Goal: Information Seeking & Learning: Learn about a topic

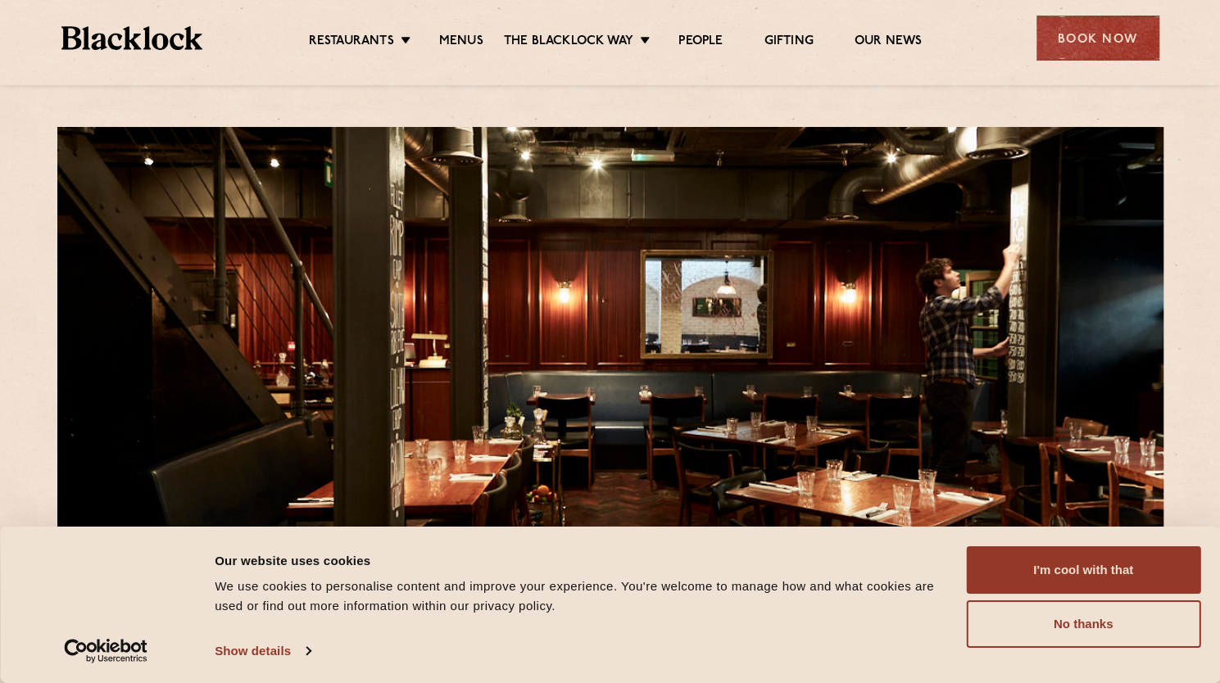
click at [450, 56] on div "Restaurants [GEOGRAPHIC_DATA] [GEOGRAPHIC_DATA] [GEOGRAPHIC_DATA] [GEOGRAPHIC_D…" at bounding box center [610, 36] width 1147 height 73
click at [450, 42] on link "Menus" at bounding box center [461, 43] width 44 height 18
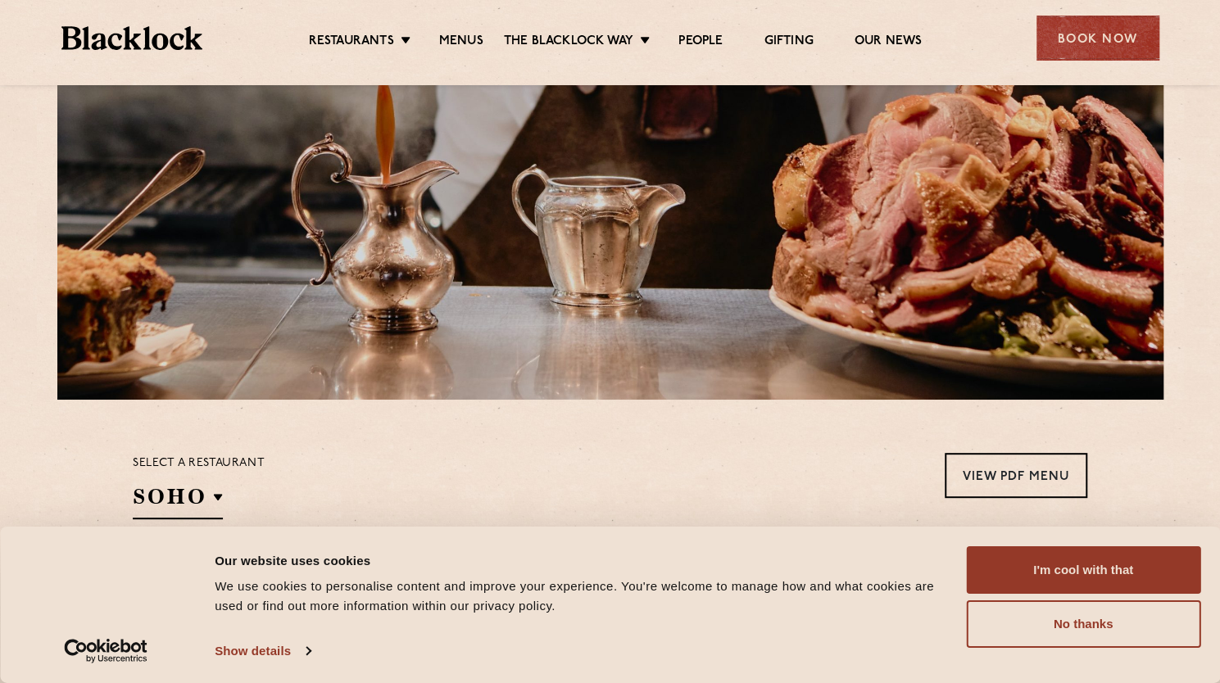
scroll to position [188, 0]
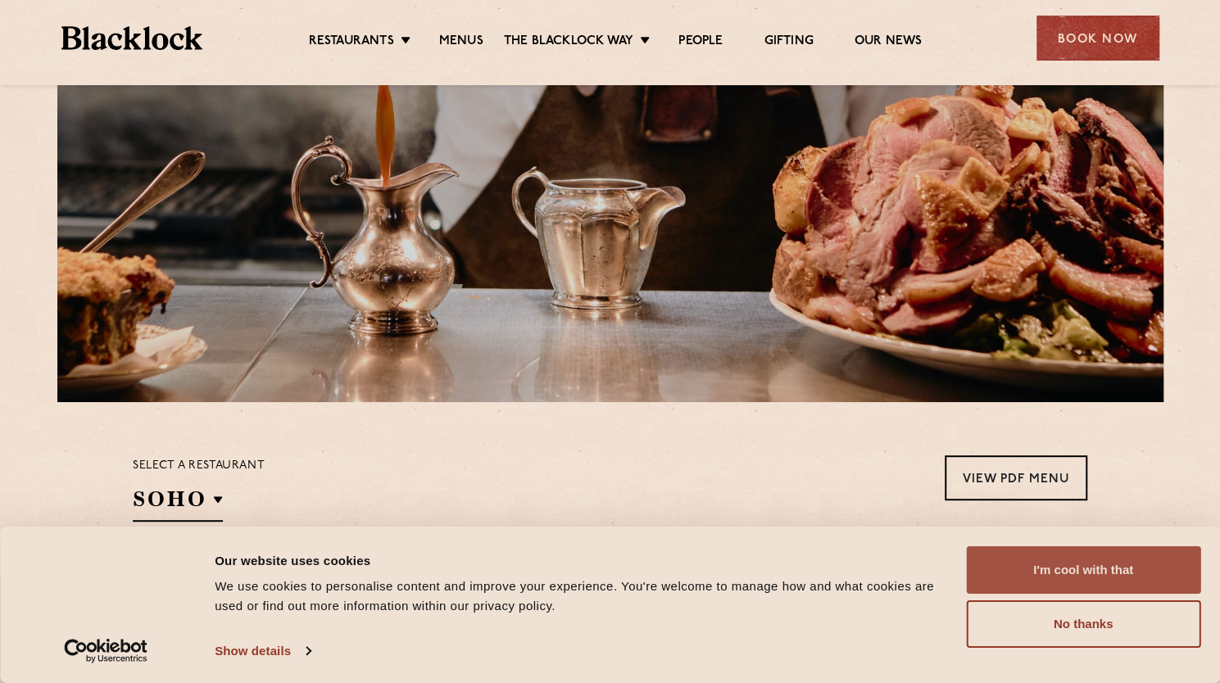
click at [1070, 568] on button "I'm cool with that" at bounding box center [1083, 570] width 234 height 48
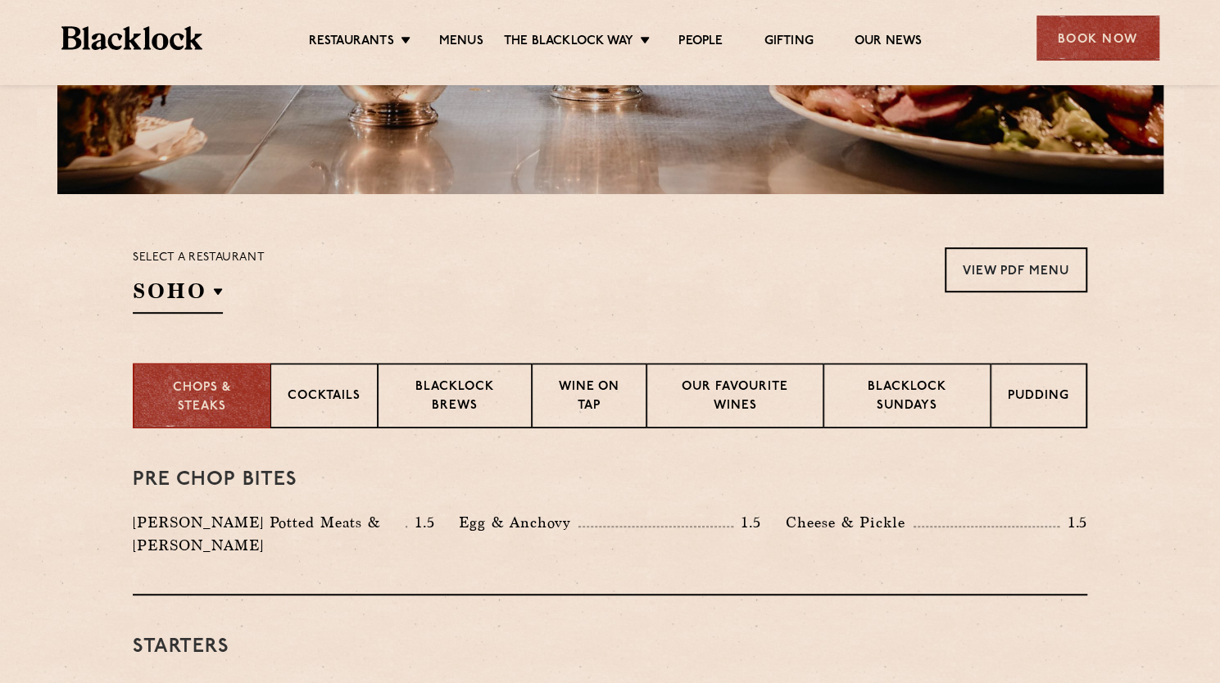
scroll to position [562, 0]
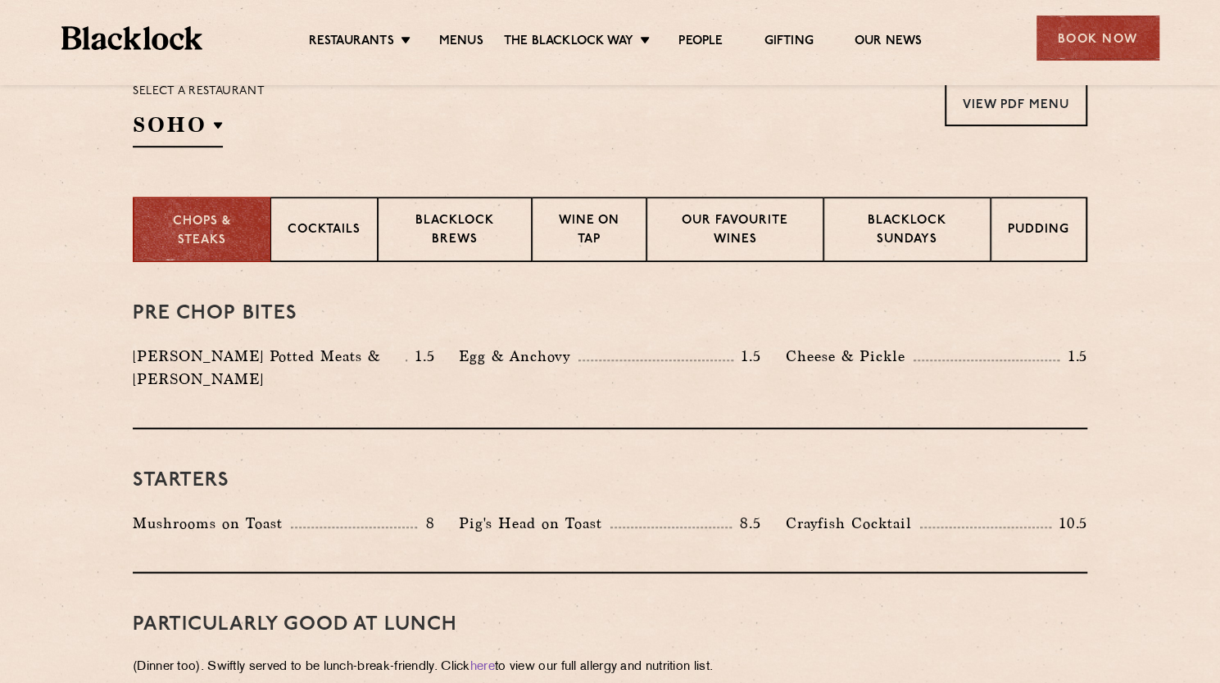
click at [387, 373] on div "[PERSON_NAME] Potted Meats & [PERSON_NAME] 1.5" at bounding box center [283, 372] width 326 height 54
click at [355, 364] on p "[PERSON_NAME] Potted Meats & [PERSON_NAME]" at bounding box center [269, 368] width 273 height 46
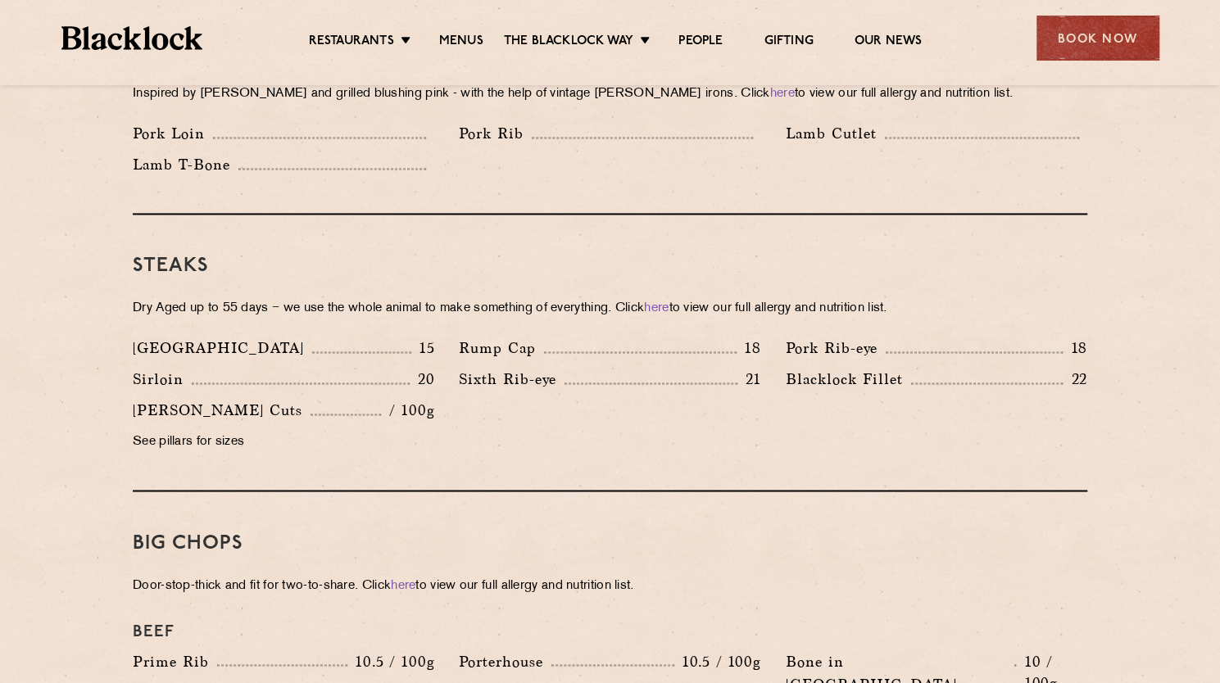
scroll to position [1416, 0]
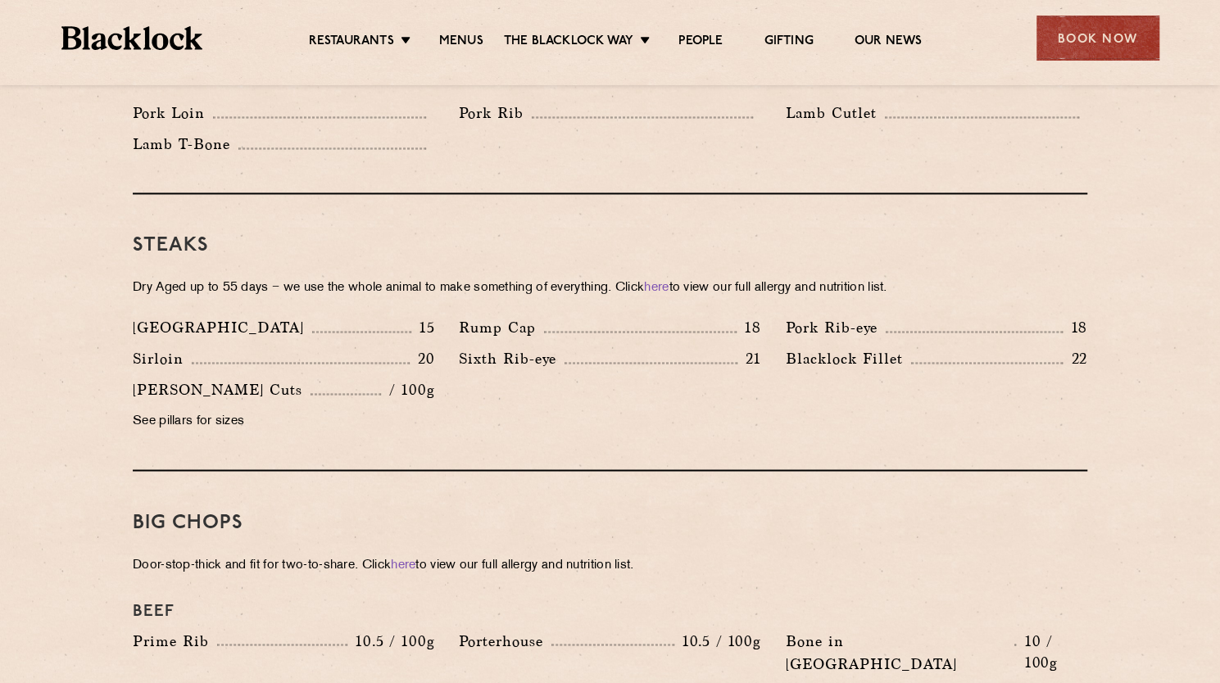
click at [316, 277] on p "Dry Aged up to 55 days − we use the whole animal to make something of everythin…" at bounding box center [610, 288] width 954 height 23
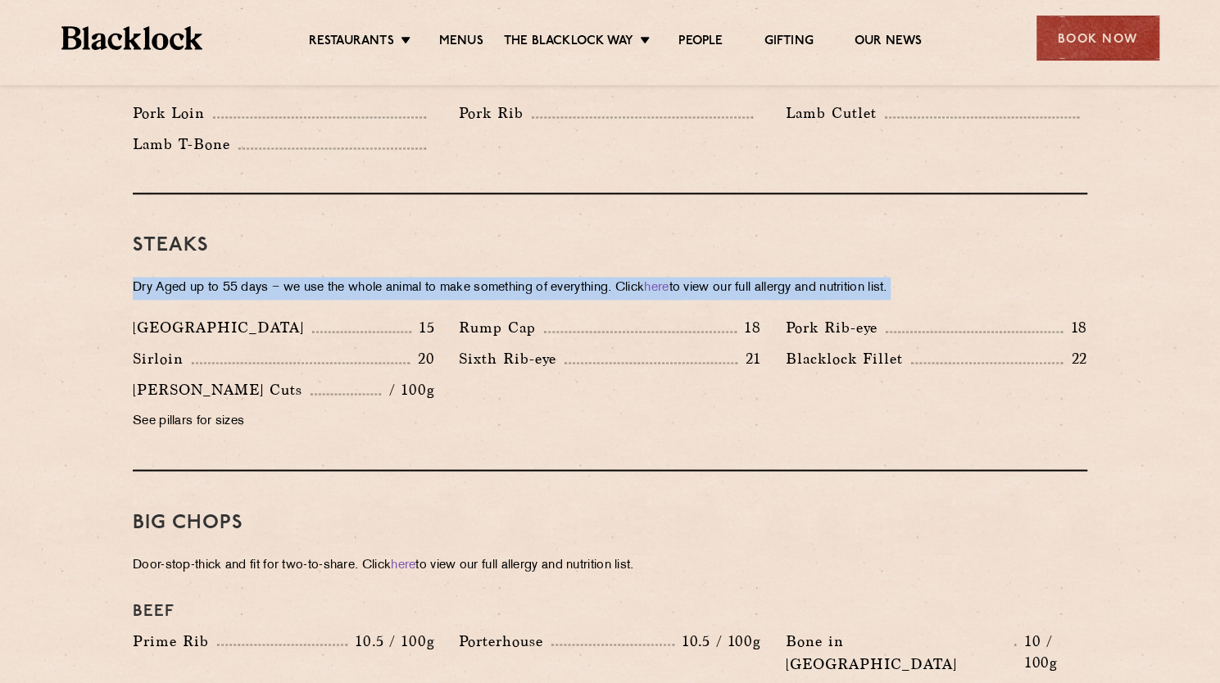
click at [316, 277] on p "Dry Aged up to 55 days − we use the whole animal to make something of everythin…" at bounding box center [610, 288] width 954 height 23
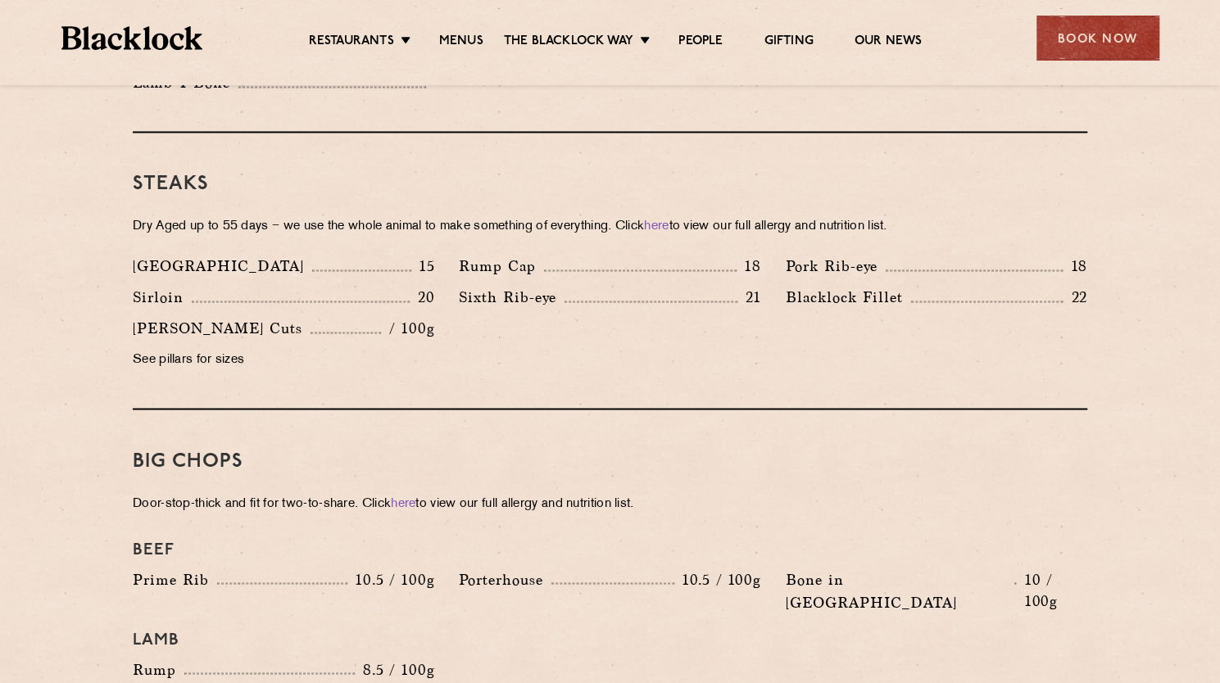
scroll to position [1478, 0]
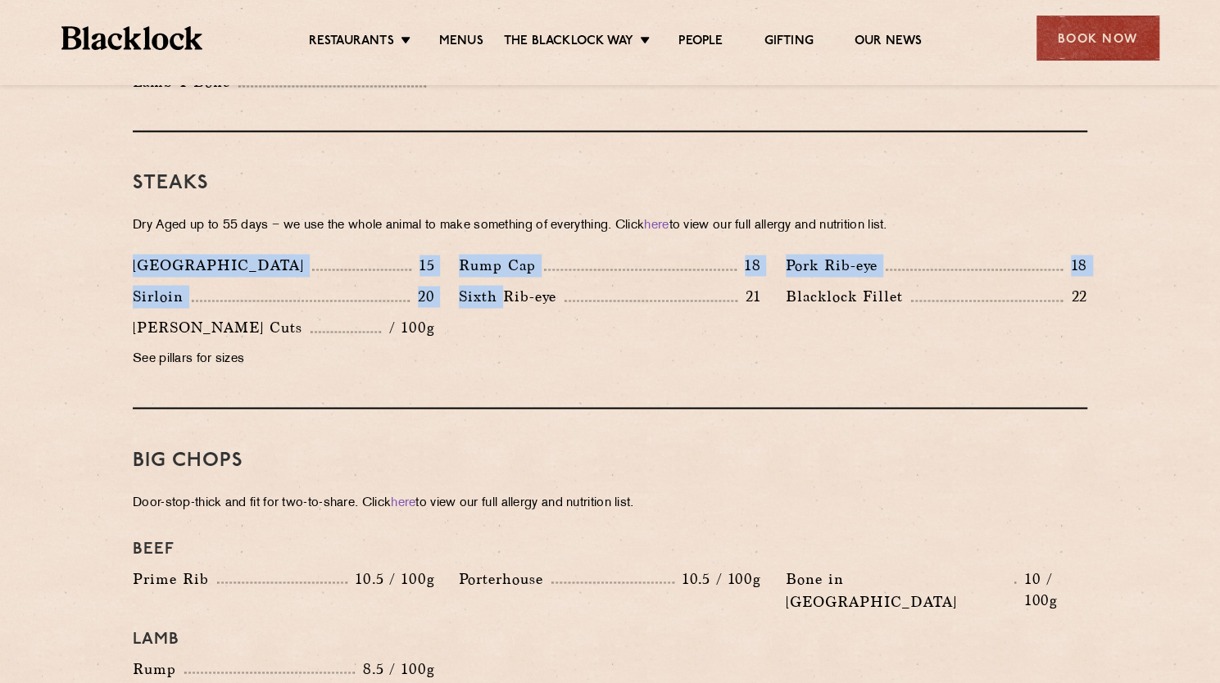
drag, startPoint x: 129, startPoint y: 243, endPoint x: 504, endPoint y: 327, distance: 384.3
click at [504, 327] on div "Denver 15 Rump Cap 18 Pork Rib-eye 18 Sirloin 20 Sixth Rib-eye 21 [PERSON_NAME]…" at bounding box center [609, 316] width 979 height 124
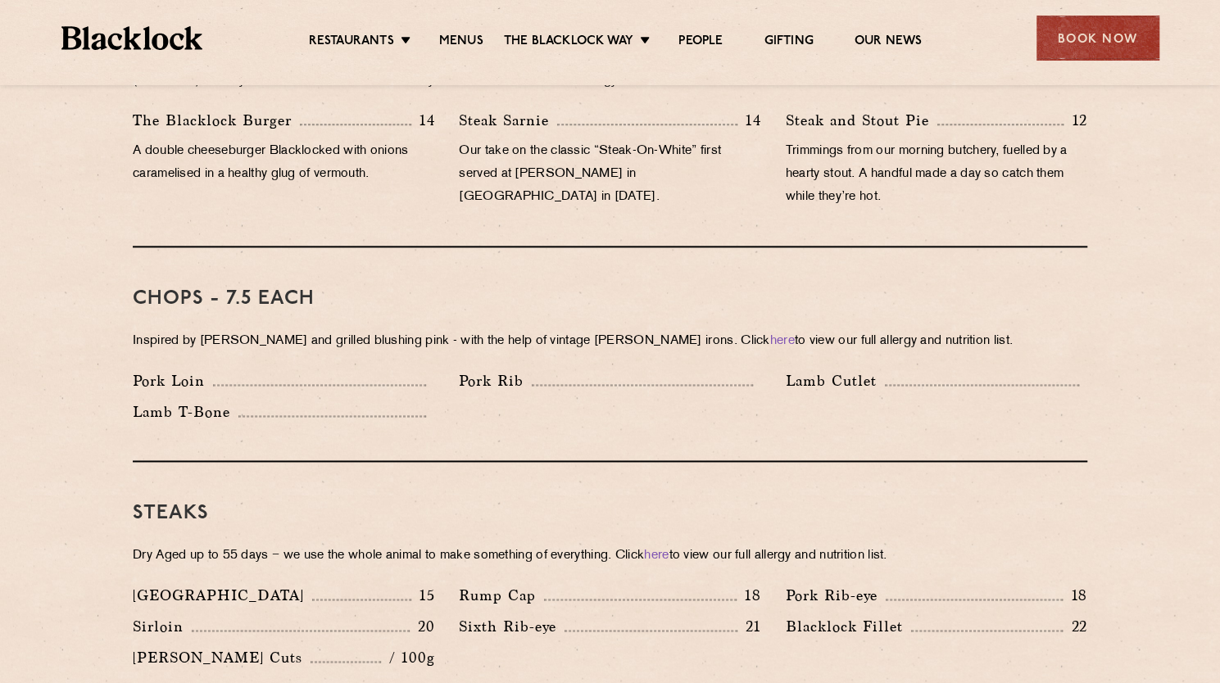
scroll to position [1149, 0]
click at [349, 329] on p "Inspired by [PERSON_NAME] and grilled blushing pink - with the help of vintage …" at bounding box center [610, 340] width 954 height 23
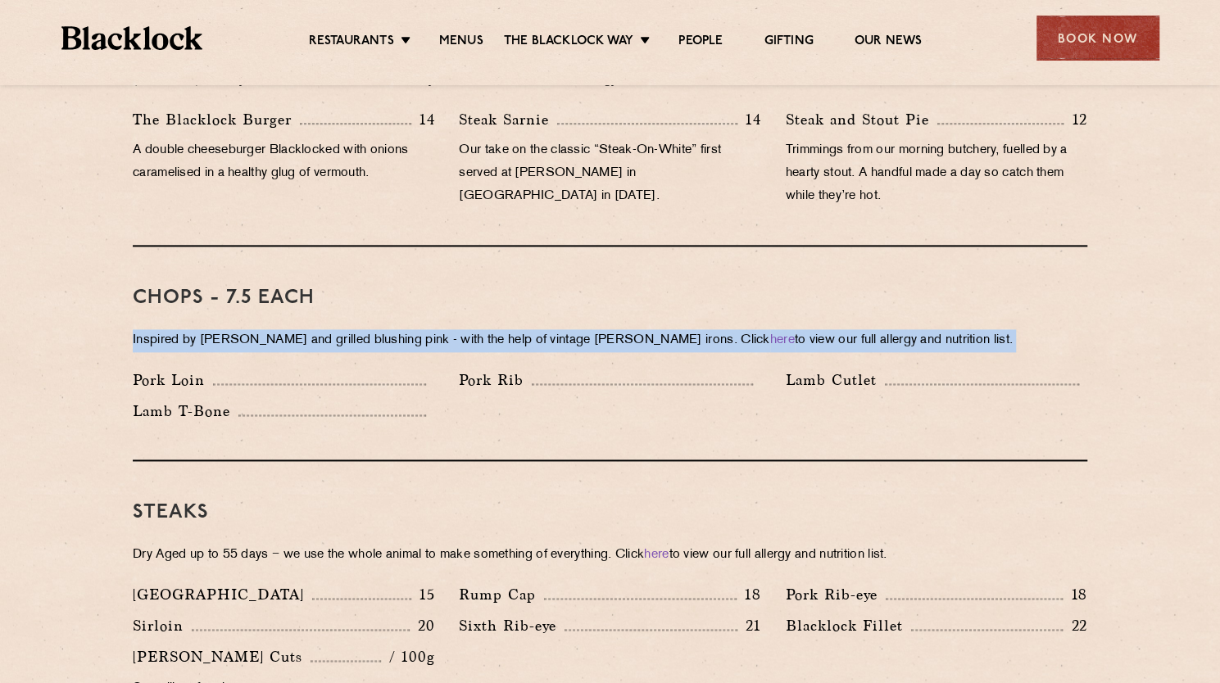
click at [349, 329] on p "Inspired by [PERSON_NAME] and grilled blushing pink - with the help of vintage …" at bounding box center [610, 340] width 954 height 23
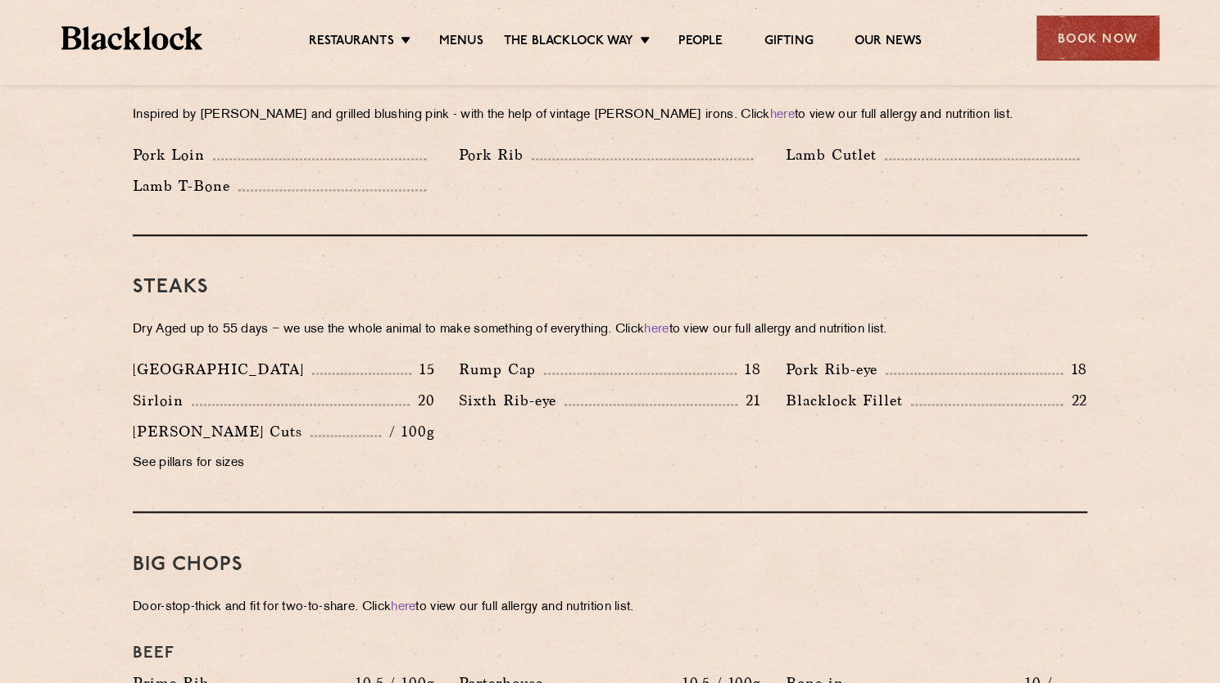
scroll to position [1377, 0]
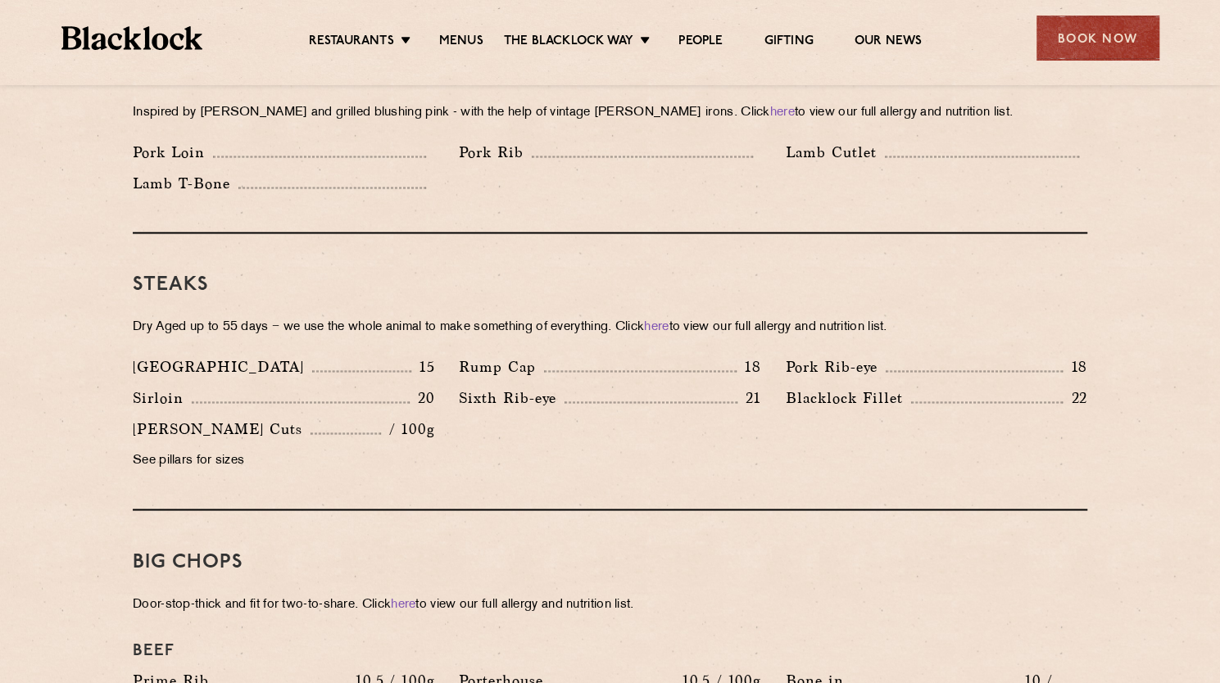
click at [337, 355] on div "[GEOGRAPHIC_DATA] 15" at bounding box center [283, 366] width 301 height 23
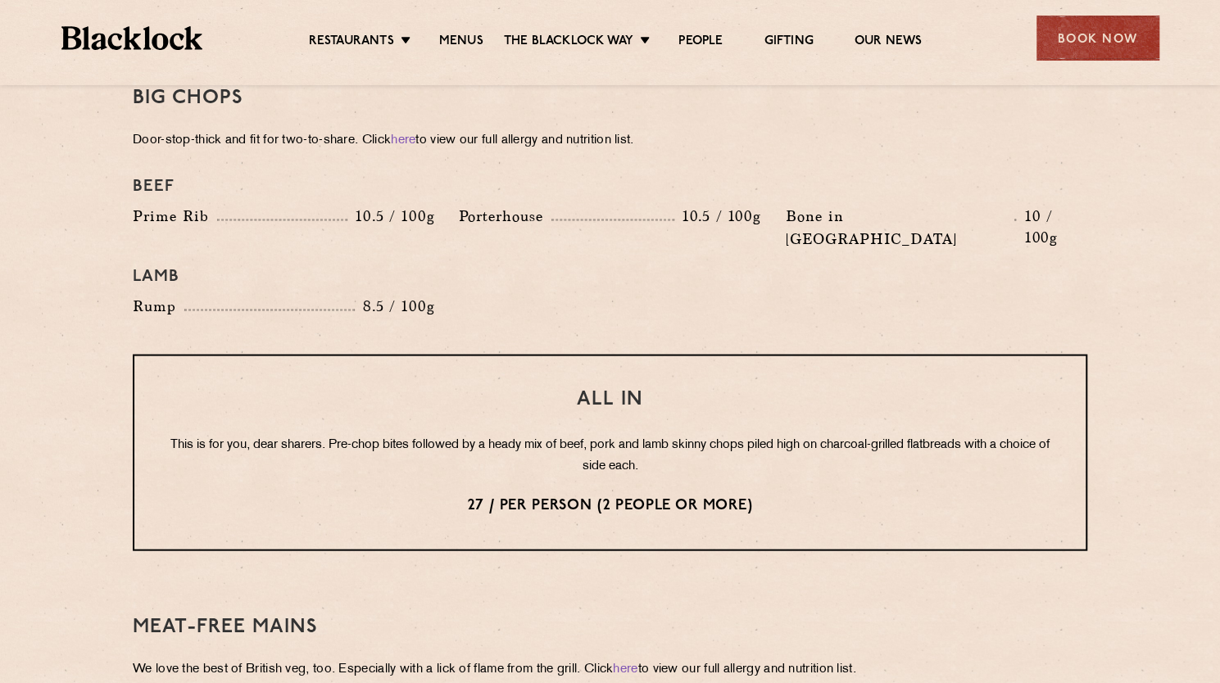
scroll to position [1867, 0]
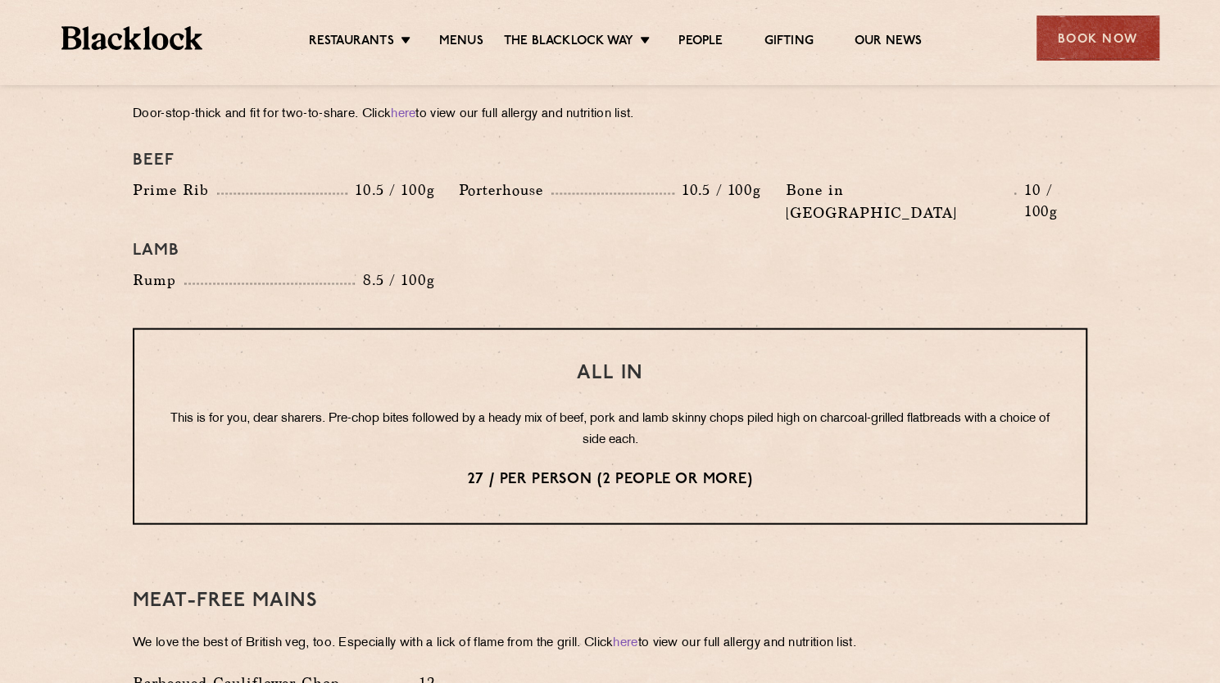
click at [336, 409] on p "This is for you, dear sharers. Pre-chop bites followed by a heady mix of beef, …" at bounding box center [609, 430] width 885 height 43
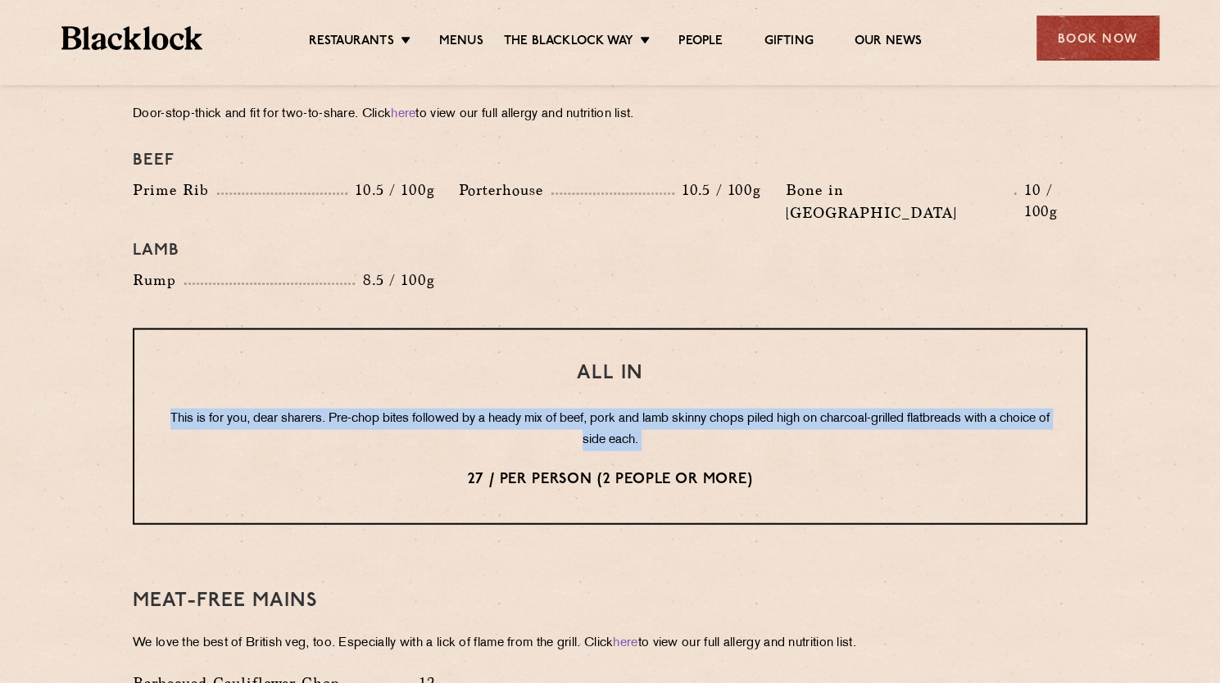
click at [336, 409] on p "This is for you, dear sharers. Pre-chop bites followed by a heady mix of beef, …" at bounding box center [609, 430] width 885 height 43
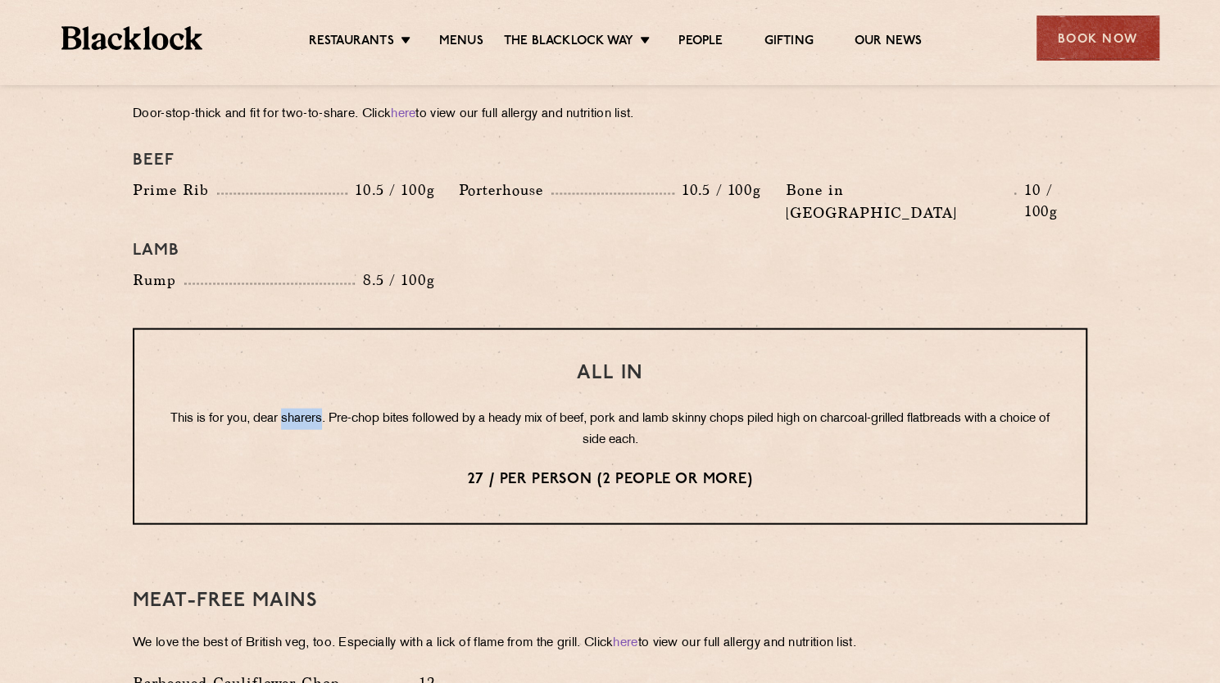
click at [336, 409] on p "This is for you, dear sharers. Pre-chop bites followed by a heady mix of beef, …" at bounding box center [609, 430] width 885 height 43
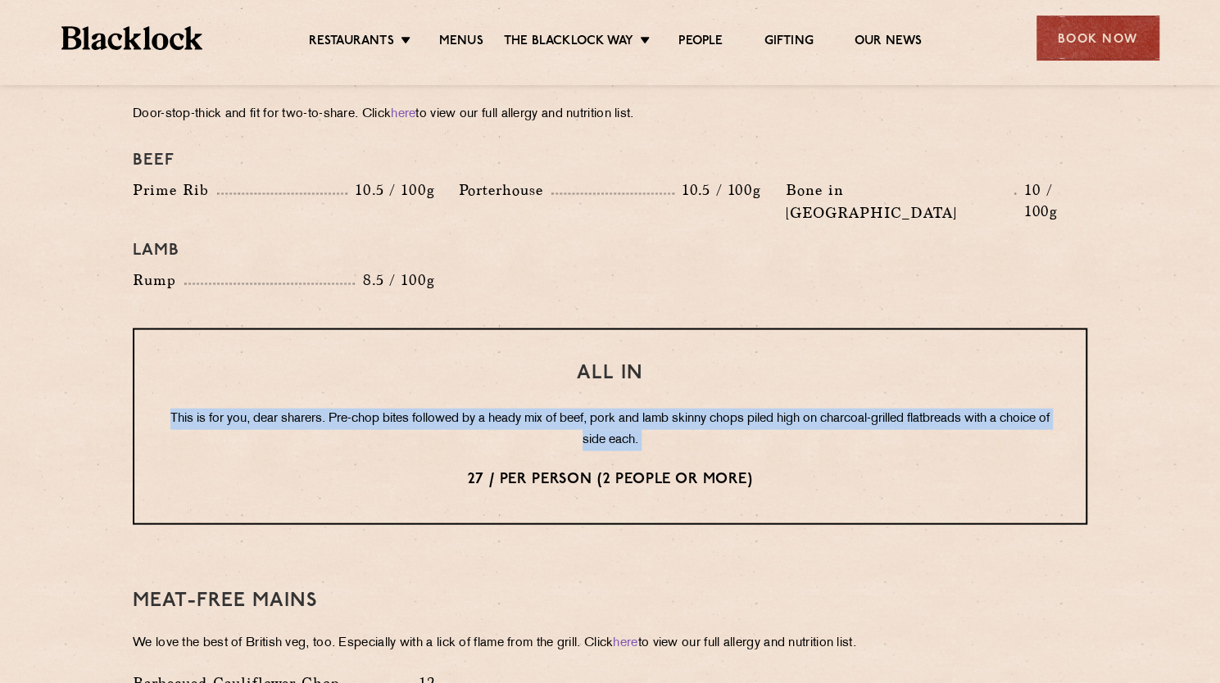
click at [336, 409] on p "This is for you, dear sharers. Pre-chop bites followed by a heady mix of beef, …" at bounding box center [609, 430] width 885 height 43
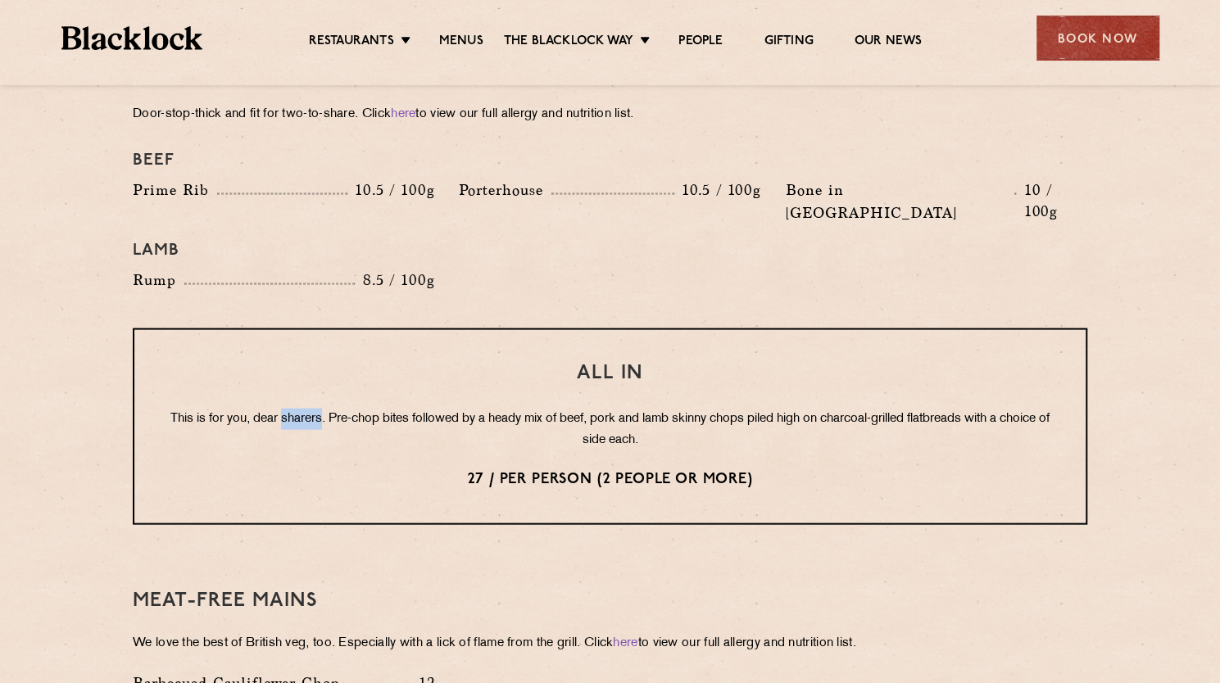
click at [336, 409] on p "This is for you, dear sharers. Pre-chop bites followed by a heady mix of beef, …" at bounding box center [609, 430] width 885 height 43
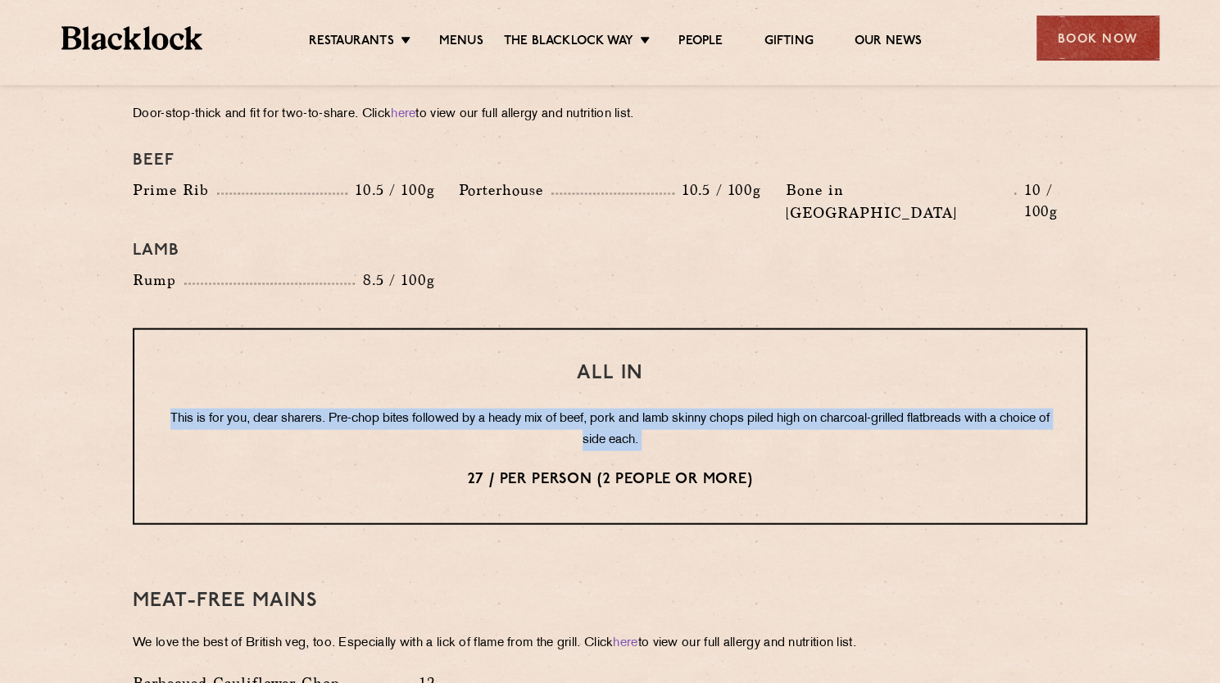
click at [336, 409] on p "This is for you, dear sharers. Pre-chop bites followed by a heady mix of beef, …" at bounding box center [609, 430] width 885 height 43
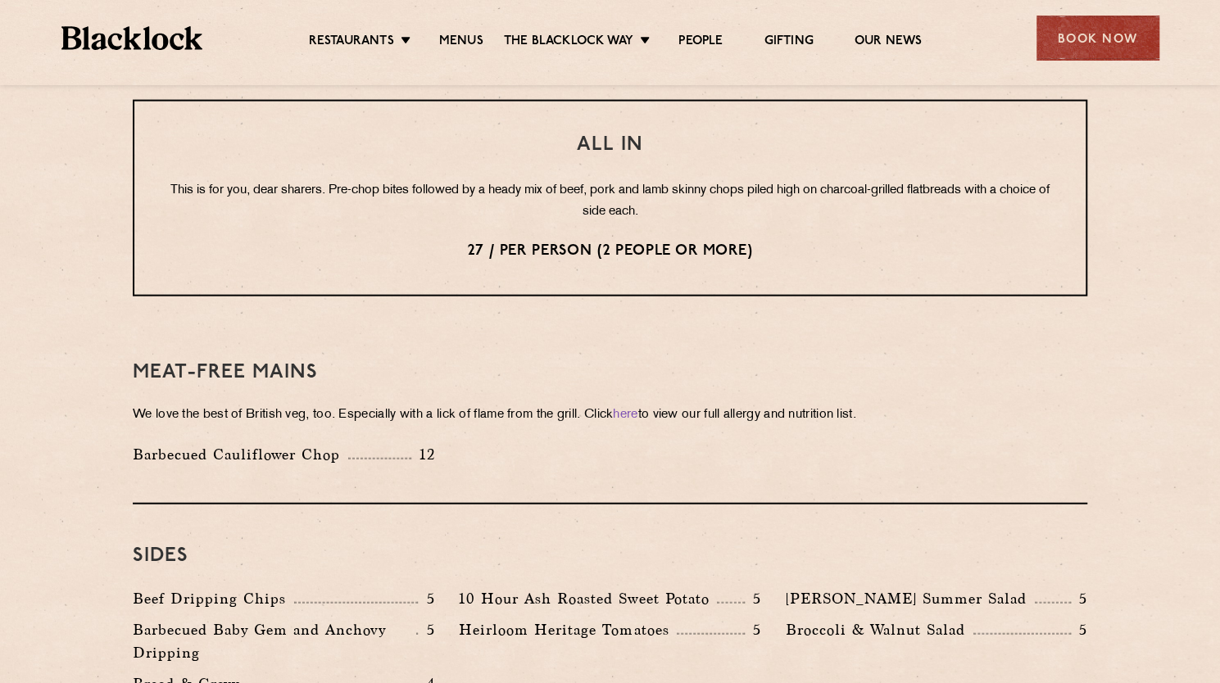
scroll to position [2096, 0]
click at [336, 403] on p "We love the best of British veg, too. Especially with a lick of flame from the …" at bounding box center [610, 414] width 954 height 23
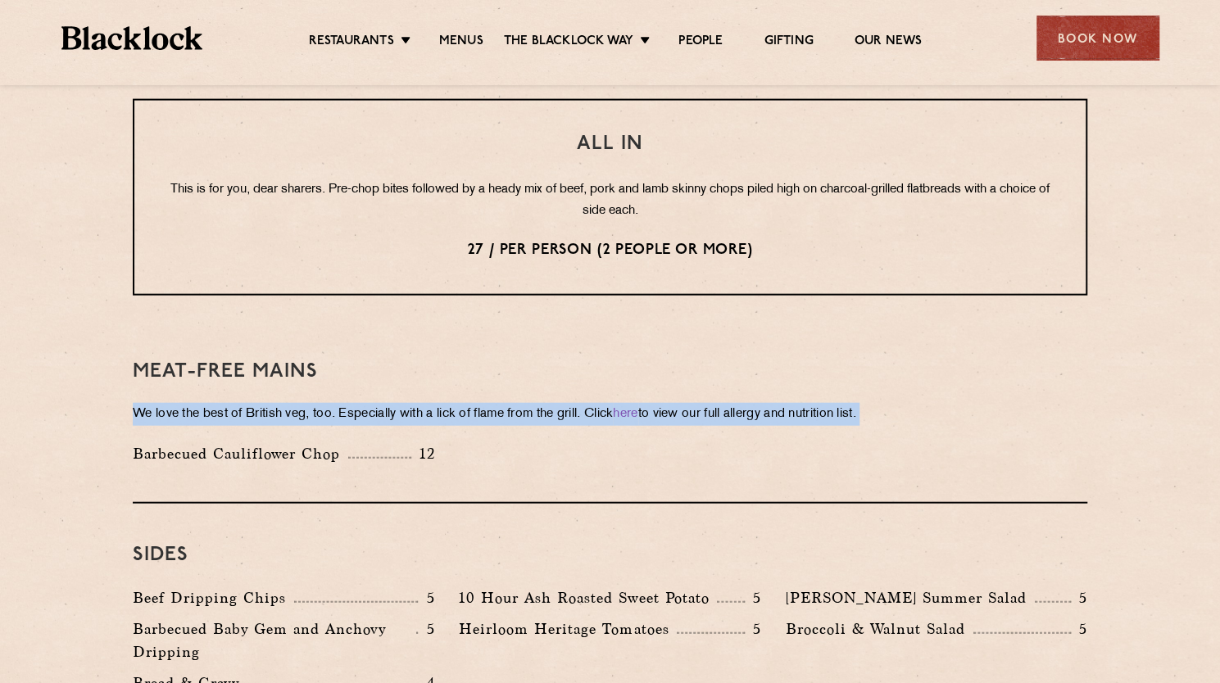
click at [336, 403] on p "We love the best of British veg, too. Especially with a lick of flame from the …" at bounding box center [610, 414] width 954 height 23
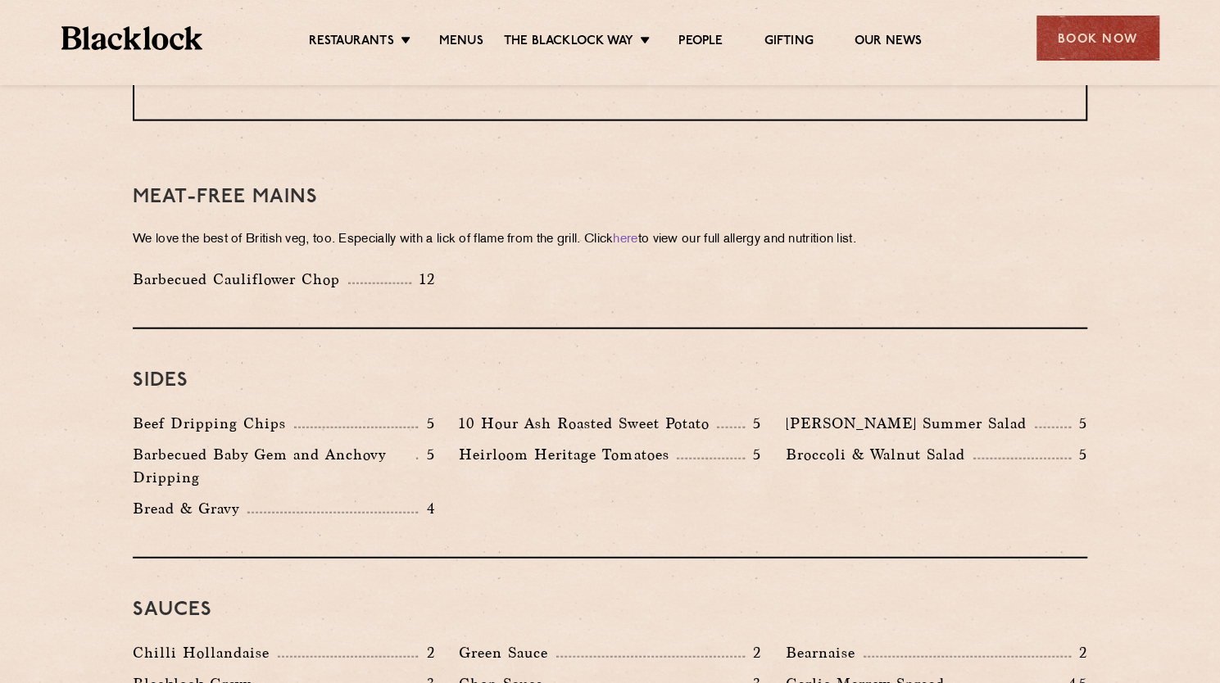
scroll to position [2354, 0]
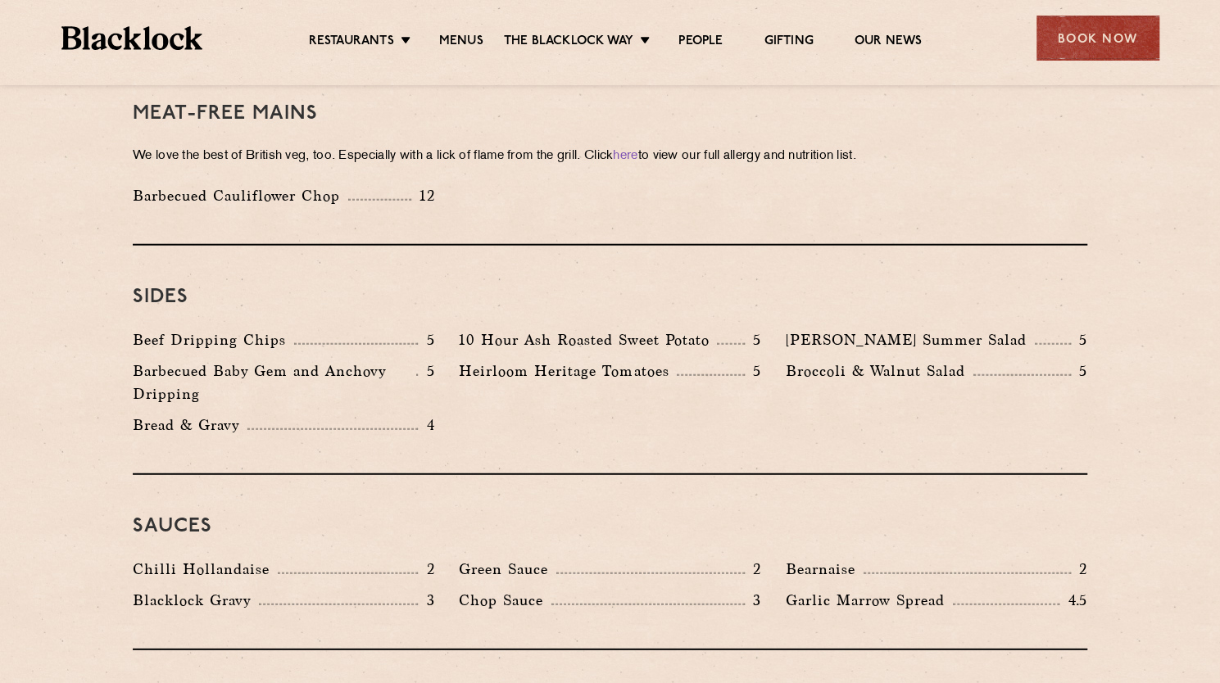
click at [1084, 65] on div "Restaurants [GEOGRAPHIC_DATA] [GEOGRAPHIC_DATA] [GEOGRAPHIC_DATA] [GEOGRAPHIC_D…" at bounding box center [610, 36] width 1147 height 73
click at [1075, 43] on div "Book Now" at bounding box center [1097, 38] width 123 height 45
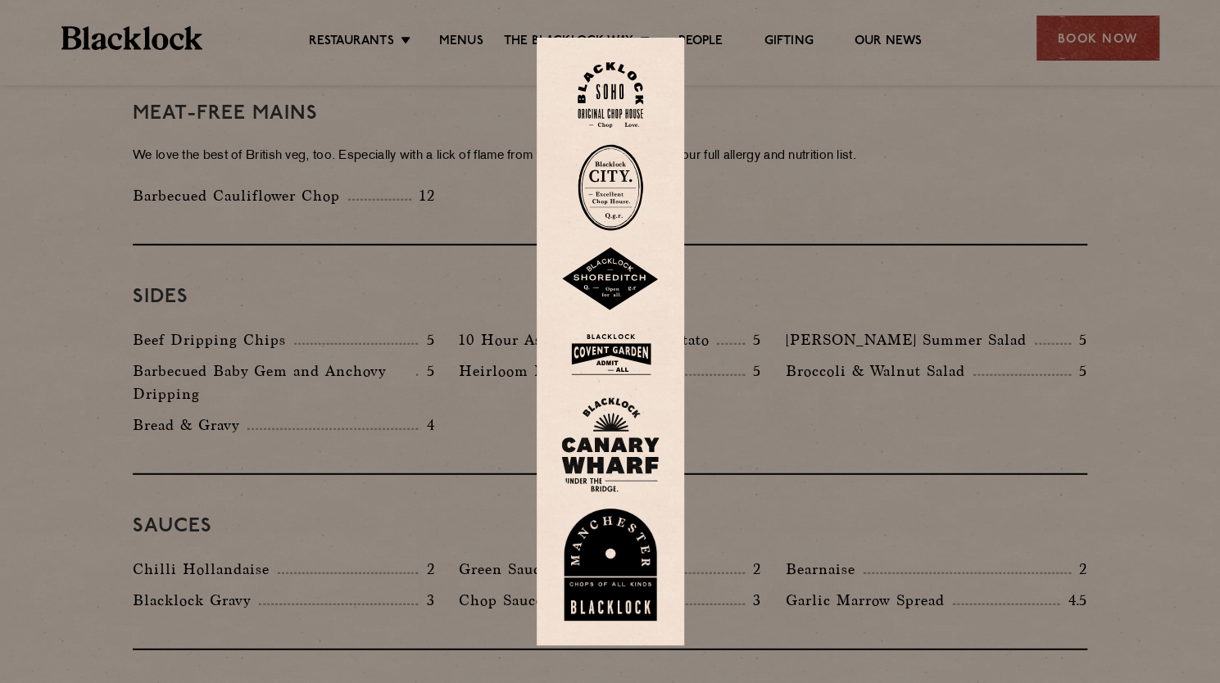
click at [616, 84] on img at bounding box center [610, 95] width 66 height 66
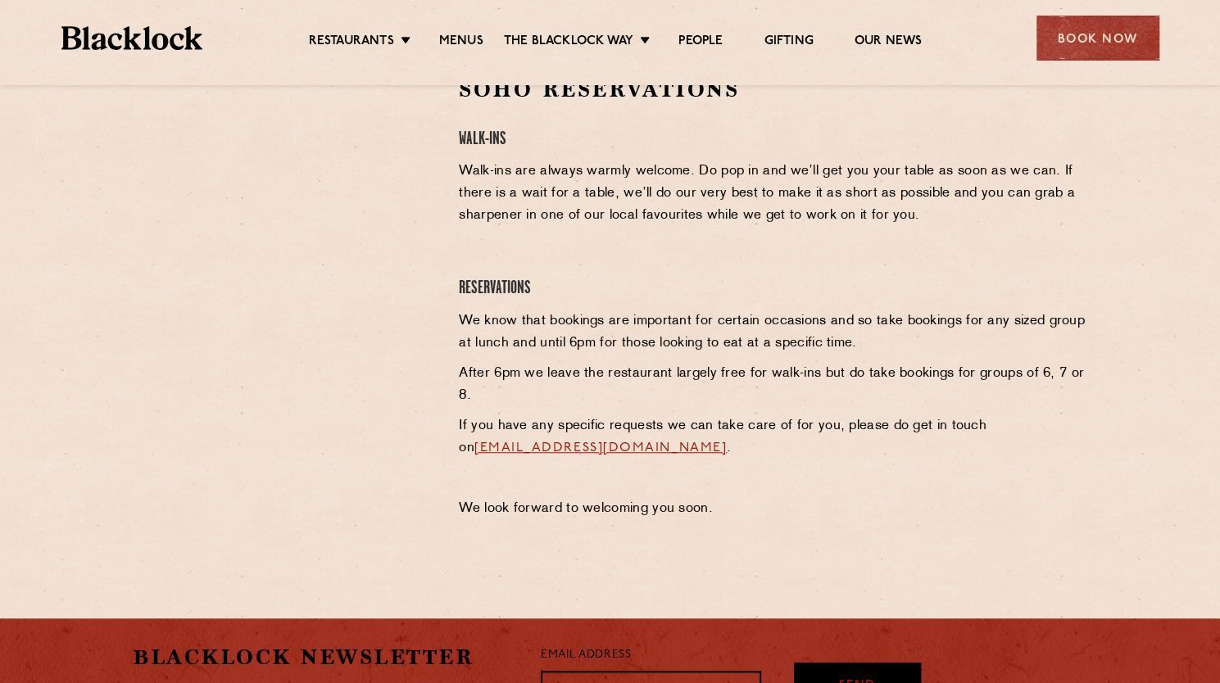
scroll to position [564, 0]
